Goal: Obtain resource: Obtain resource

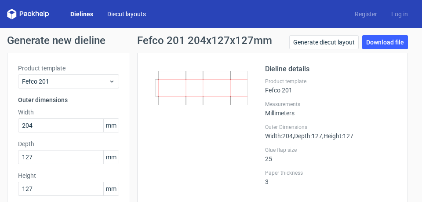
click at [127, 15] on link "Diecut layouts" at bounding box center [126, 14] width 53 height 9
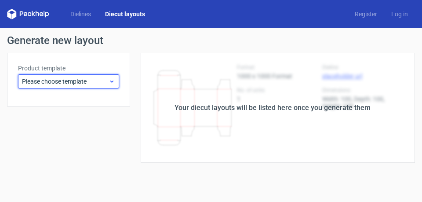
click at [112, 81] on use at bounding box center [111, 81] width 3 height 2
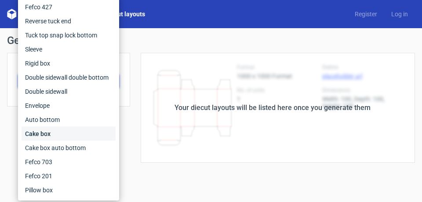
click at [46, 133] on div "Cake box" at bounding box center [69, 134] width 94 height 14
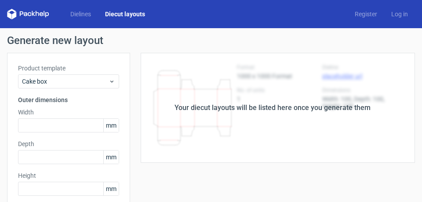
click at [232, 75] on div "Your diecut layouts will be listed here once you generate them" at bounding box center [272, 108] width 285 height 110
click at [79, 14] on link "Dielines" at bounding box center [80, 14] width 35 height 9
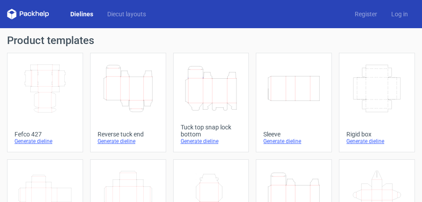
click at [227, 106] on line at bounding box center [227, 106] width 0 height 6
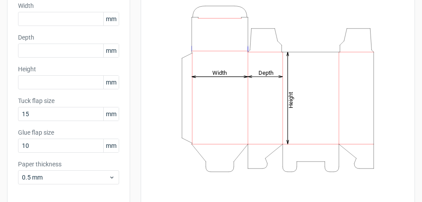
scroll to position [110, 0]
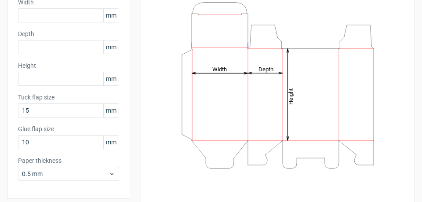
click at [219, 66] on tspan "Width" at bounding box center [219, 69] width 15 height 7
click at [219, 69] on tspan "Width" at bounding box center [219, 69] width 15 height 7
drag, startPoint x: 224, startPoint y: 68, endPoint x: 210, endPoint y: 67, distance: 14.5
click at [210, 67] on icon "Height Depth Width" at bounding box center [278, 85] width 252 height 176
